Goal: Navigation & Orientation: Find specific page/section

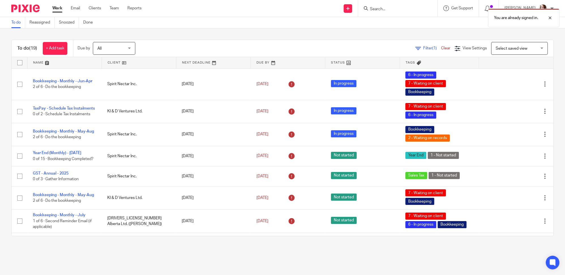
click at [122, 62] on link at bounding box center [139, 62] width 74 height 11
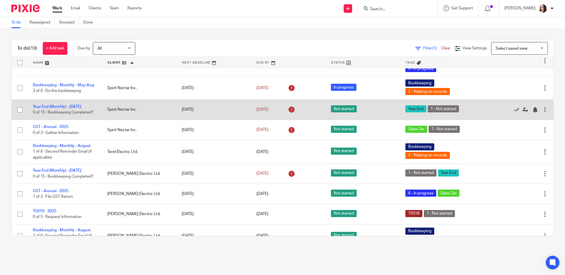
scroll to position [268, 0]
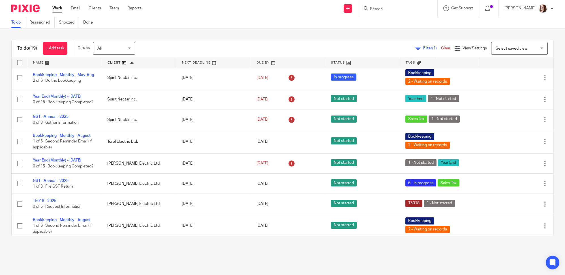
click at [154, 244] on div "To do (19) + Add task Due by All All [DATE] [DATE] This week Next week This mon…" at bounding box center [282, 137] width 565 height 219
click at [171, 242] on div "To do (19) + Add task Due by All All [DATE] [DATE] This week Next week This mon…" at bounding box center [282, 137] width 565 height 219
click at [123, 253] on main "To do Reassigned Snoozed Done To do (19) + Add task Due by All All [DATE] [DATE…" at bounding box center [282, 137] width 565 height 275
click at [139, 245] on div "To do (19) + Add task Due by All All [DATE] [DATE] This week Next week This mon…" at bounding box center [282, 137] width 565 height 219
click at [165, 243] on div "To do (19) + Add task Due by All All [DATE] [DATE] This week Next week This mon…" at bounding box center [282, 137] width 565 height 219
